Goal: Navigation & Orientation: Find specific page/section

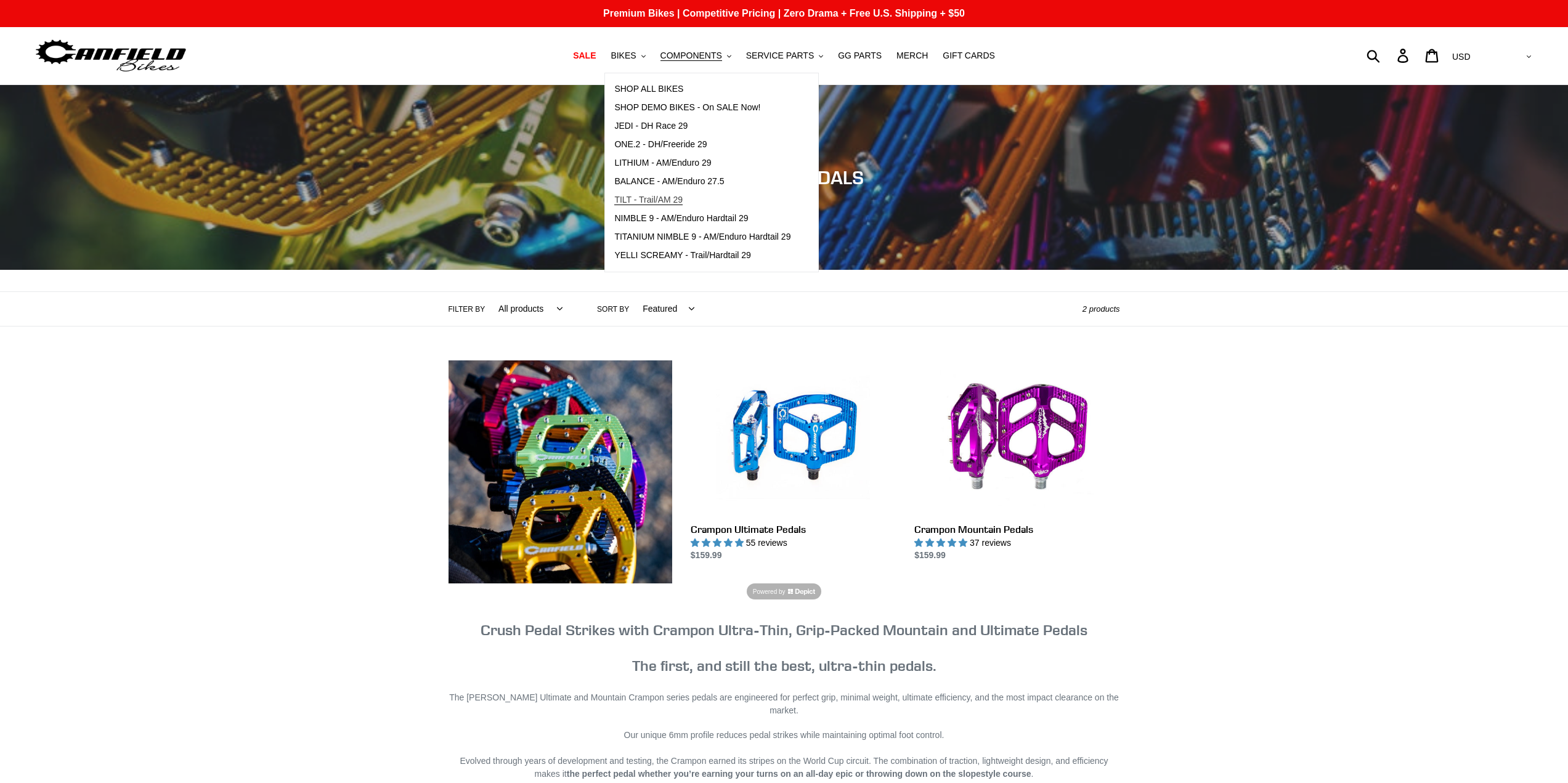
click at [661, 197] on span "TILT - Trail/AM 29" at bounding box center [648, 200] width 68 height 11
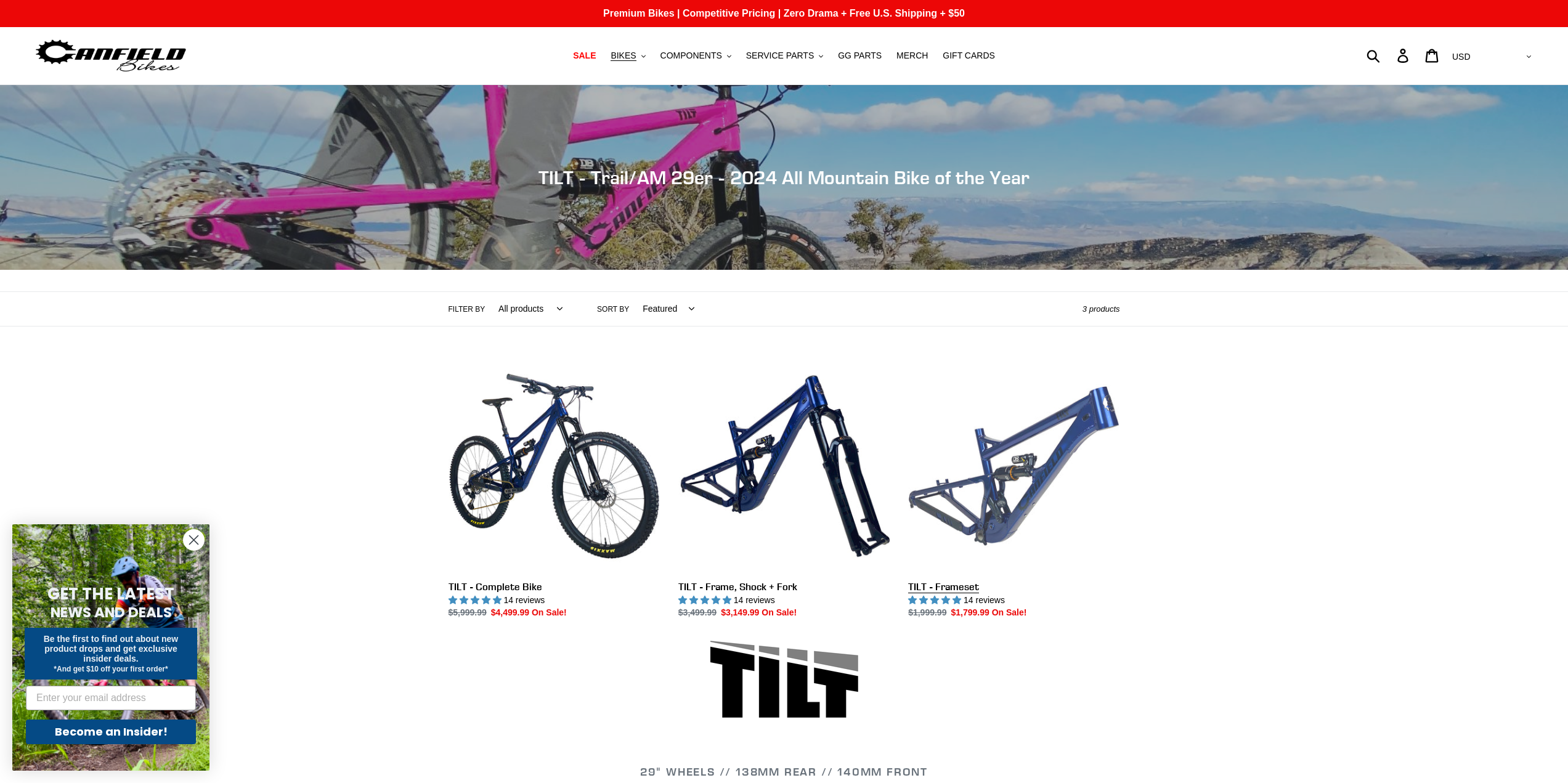
click at [987, 494] on link "TILT - Frameset" at bounding box center [1013, 489] width 212 height 259
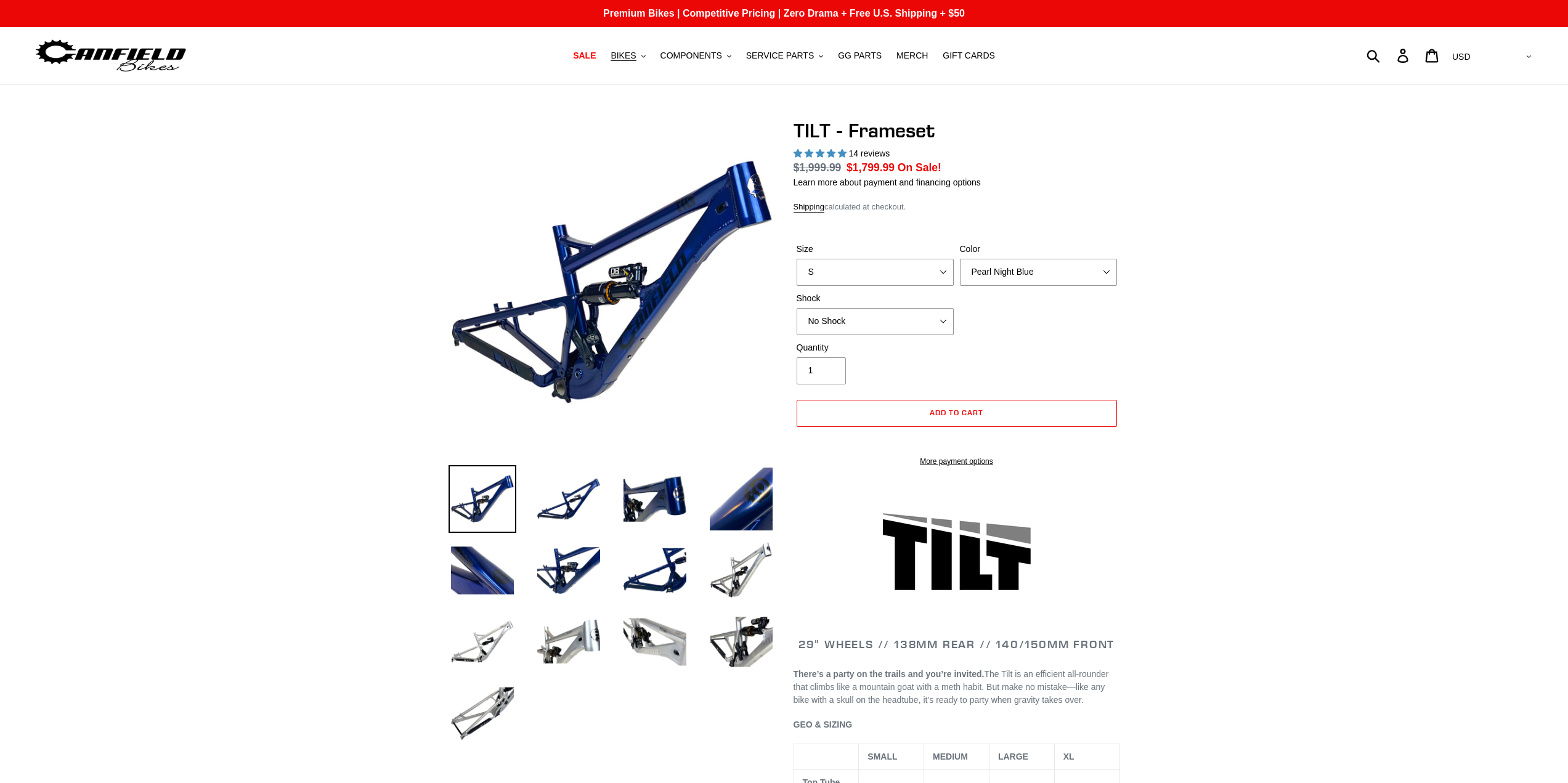
select select "highest-rating"
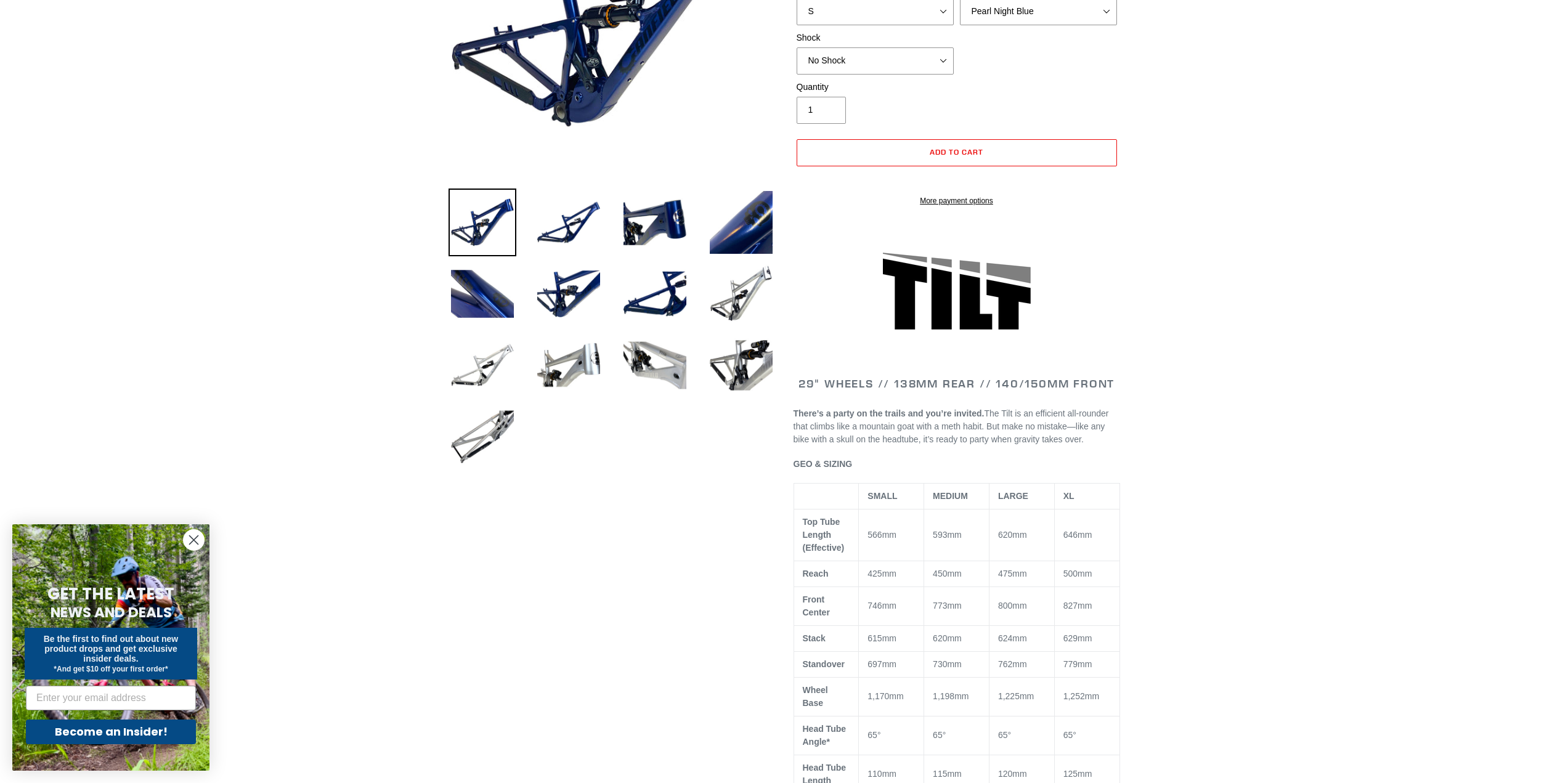
scroll to position [328, 0]
